Goal: Task Accomplishment & Management: Complete application form

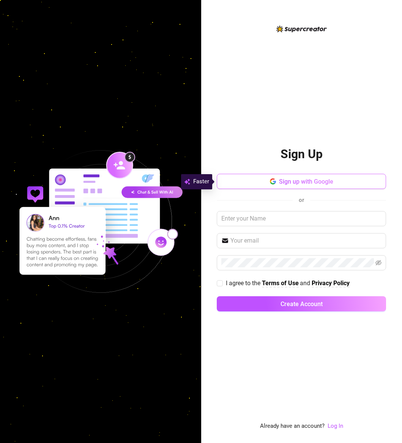
click at [291, 180] on span "Sign up with Google" at bounding box center [306, 181] width 54 height 7
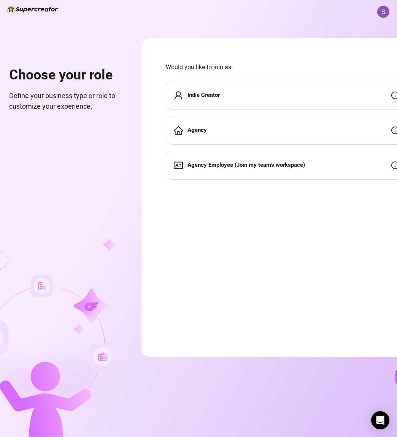
click at [276, 94] on div "Indie Creator" at bounding box center [286, 95] width 241 height 29
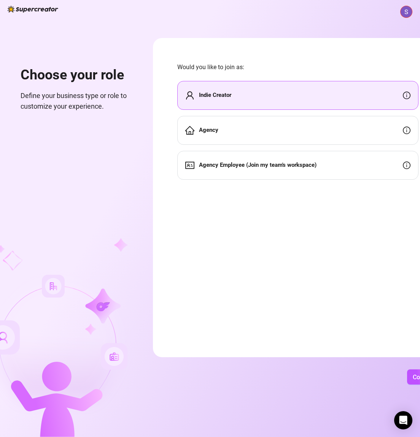
click at [364, 100] on div "Indie Creator" at bounding box center [297, 95] width 241 height 29
click at [267, 102] on div "Indie Creator" at bounding box center [297, 95] width 241 height 29
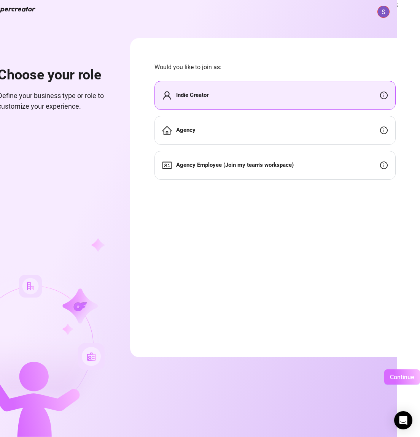
click at [401, 375] on button "Continue" at bounding box center [402, 376] width 36 height 15
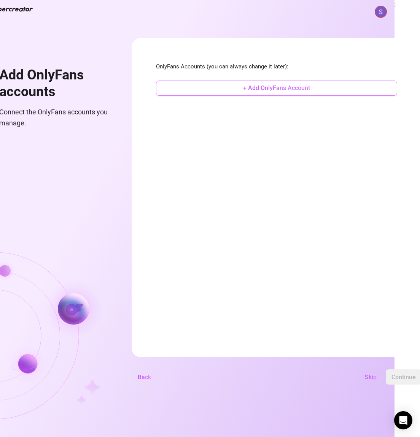
click at [287, 89] on span "+ Add OnlyFans Account" at bounding box center [276, 87] width 67 height 7
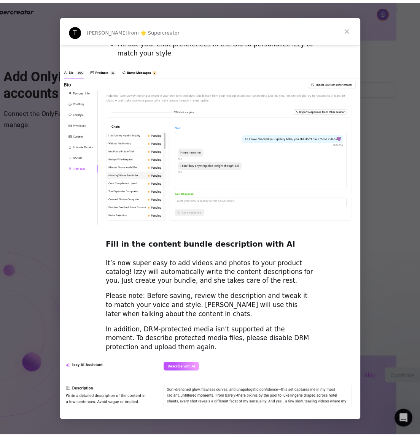
scroll to position [888, 0]
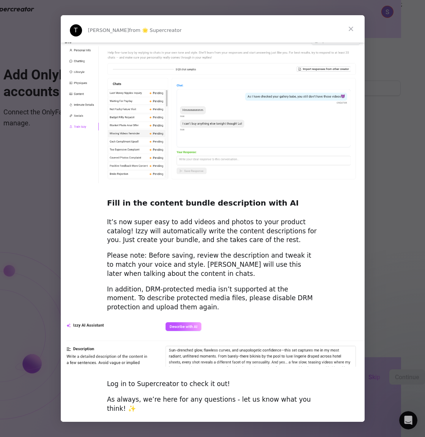
click at [352, 27] on span "Close" at bounding box center [350, 28] width 27 height 27
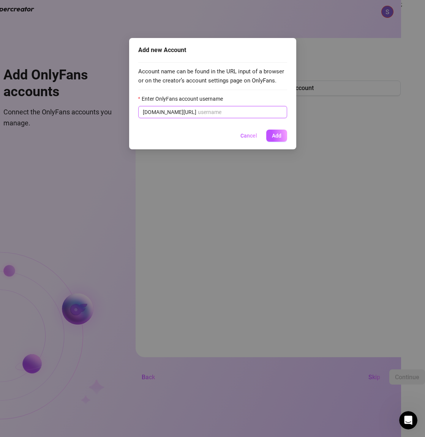
click at [230, 109] on input "Enter OnlyFans account username" at bounding box center [240, 112] width 85 height 8
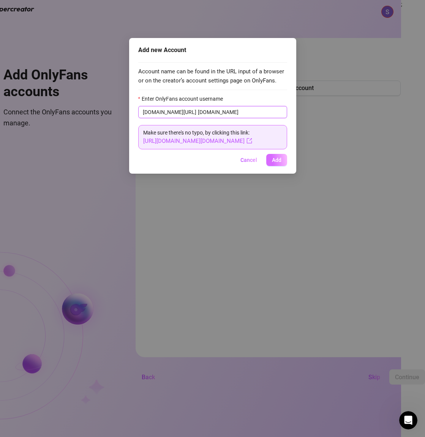
type input "sab.echo.vip"
click at [279, 161] on span "Add" at bounding box center [276, 160] width 9 height 6
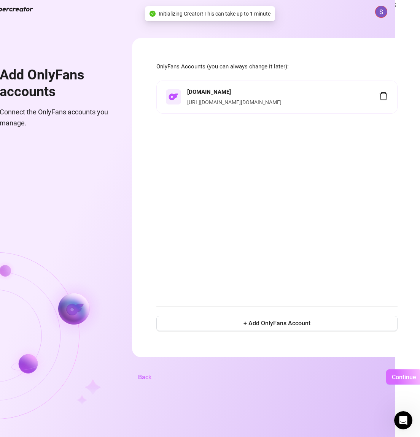
click at [397, 381] on span "Continue" at bounding box center [403, 377] width 24 height 7
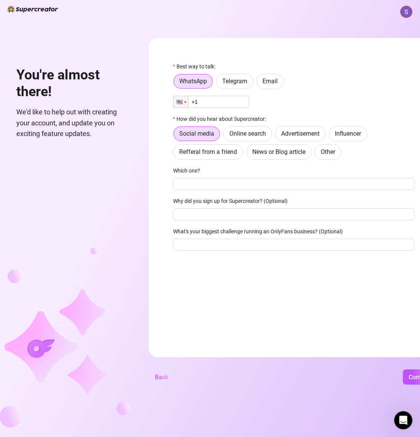
scroll to position [0, 21]
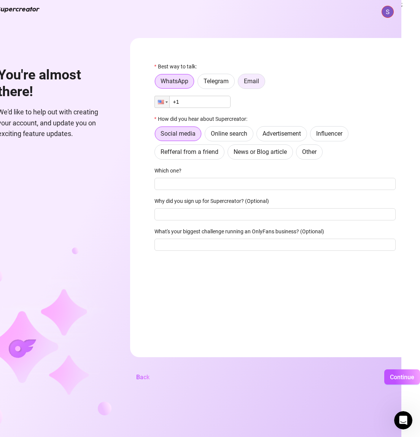
click at [252, 79] on span "Email" at bounding box center [251, 81] width 15 height 7
click at [240, 83] on input "Email" at bounding box center [240, 83] width 0 height 0
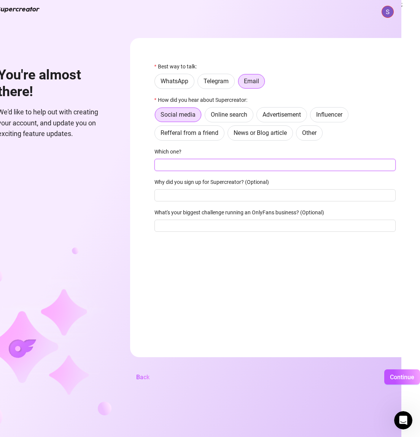
click at [234, 165] on input "Which one?" at bounding box center [274, 165] width 241 height 12
type input "reddit"
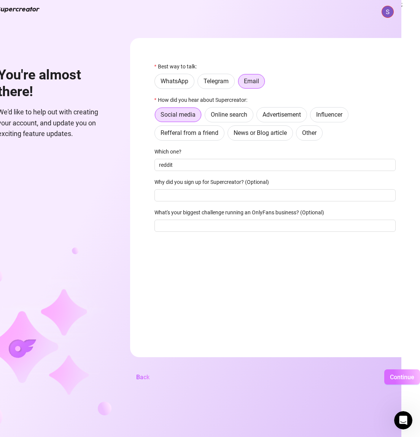
click at [399, 385] on button "Continue" at bounding box center [402, 376] width 36 height 15
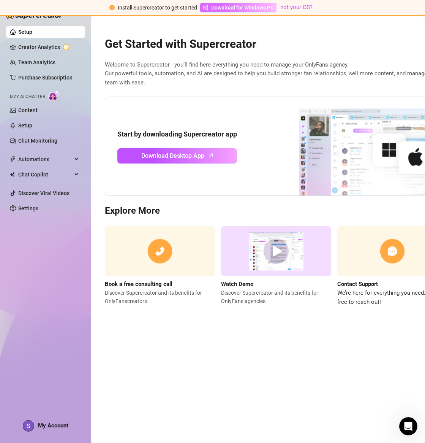
click at [257, 8] on span "Download for Windows PC" at bounding box center [242, 7] width 63 height 8
click at [45, 48] on link "Creator Analytics" at bounding box center [48, 47] width 61 height 12
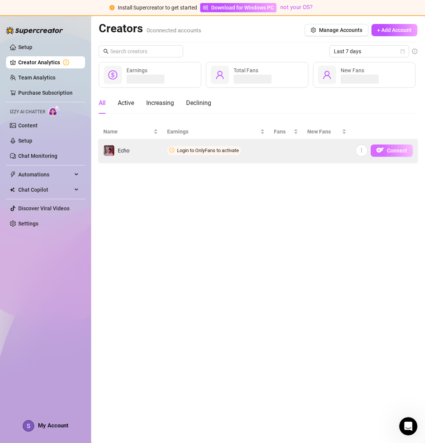
click at [386, 151] on button "Connect" at bounding box center [392, 150] width 42 height 12
click at [391, 152] on span "Connect" at bounding box center [397, 150] width 20 height 6
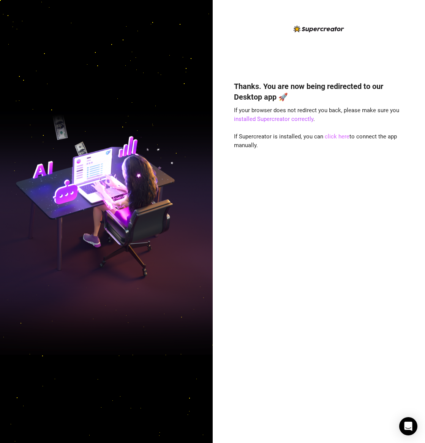
click at [340, 136] on link "click here" at bounding box center [337, 136] width 25 height 7
